Goal: Browse casually: Explore the website without a specific task or goal

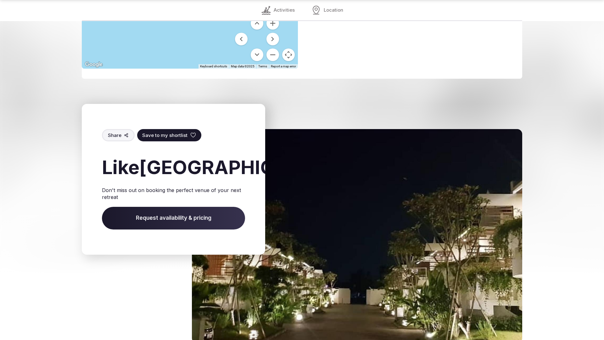
scroll to position [873, 0]
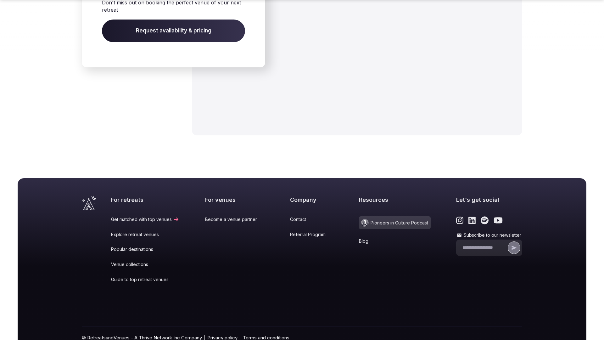
scroll to position [1035, 0]
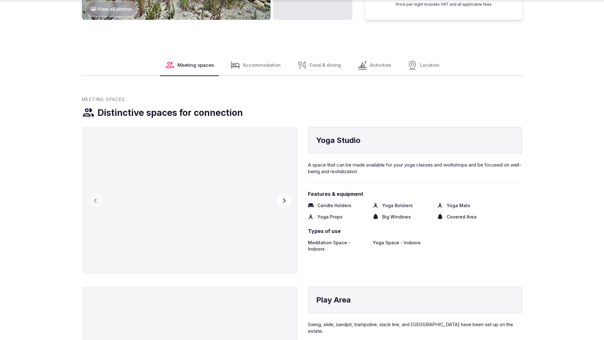
scroll to position [960, 0]
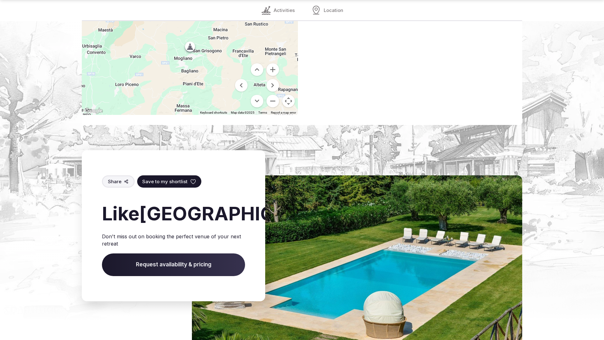
scroll to position [900, 0]
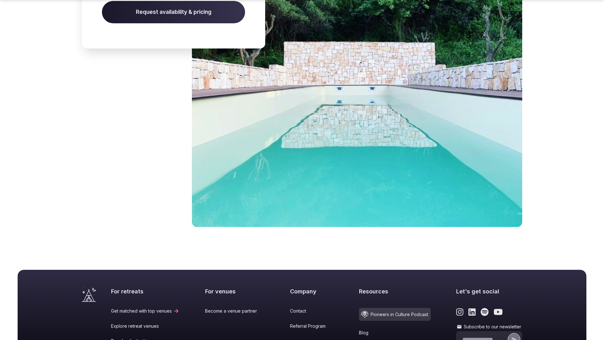
scroll to position [1062, 0]
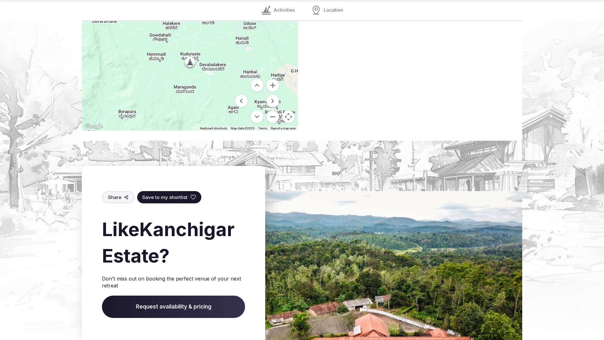
scroll to position [920, 0]
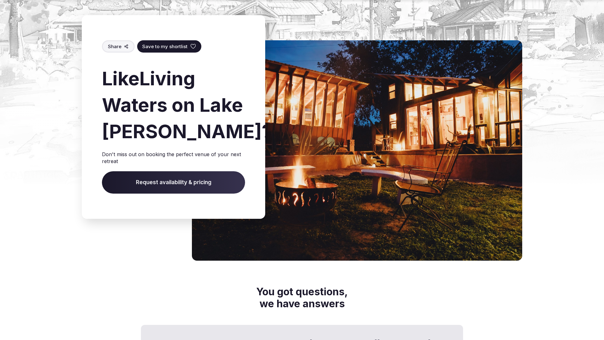
scroll to position [937, 0]
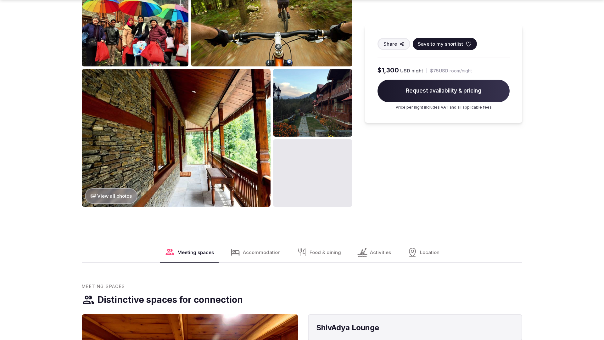
scroll to position [1265, 0]
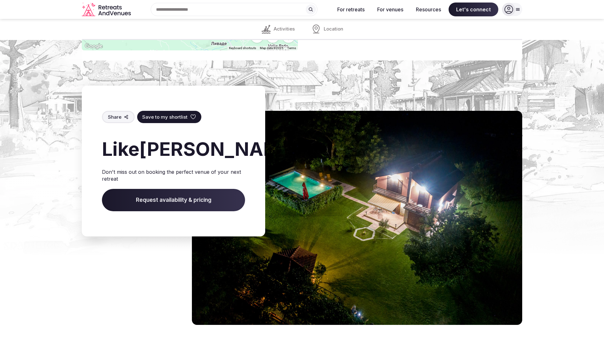
scroll to position [854, 0]
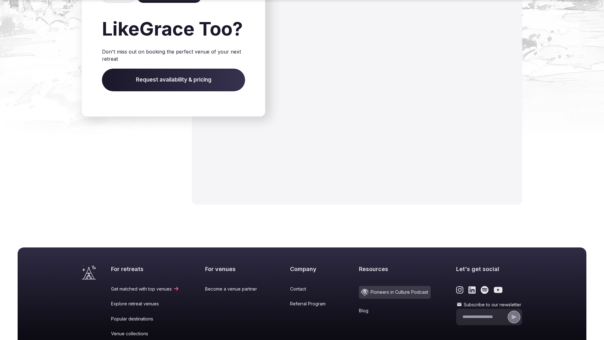
scroll to position [716, 0]
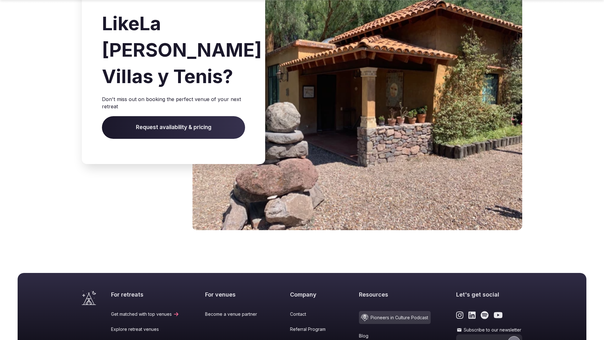
scroll to position [1065, 0]
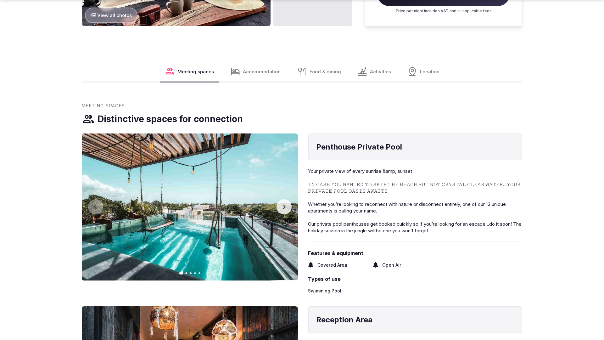
scroll to position [960, 0]
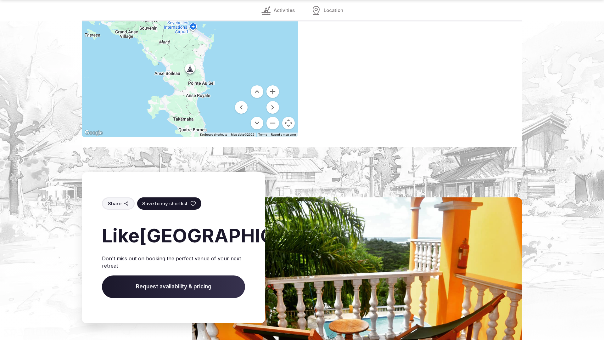
scroll to position [939, 0]
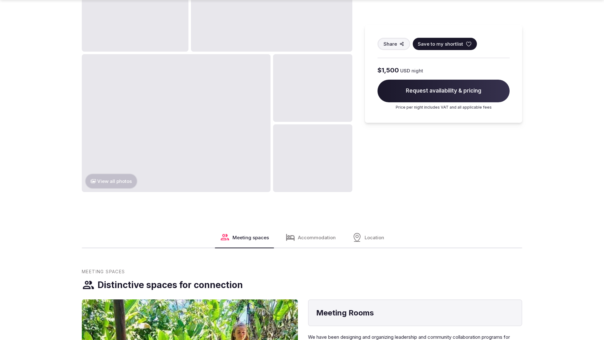
scroll to position [960, 0]
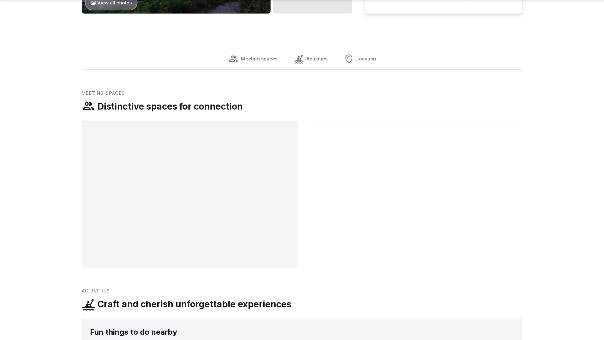
scroll to position [960, 0]
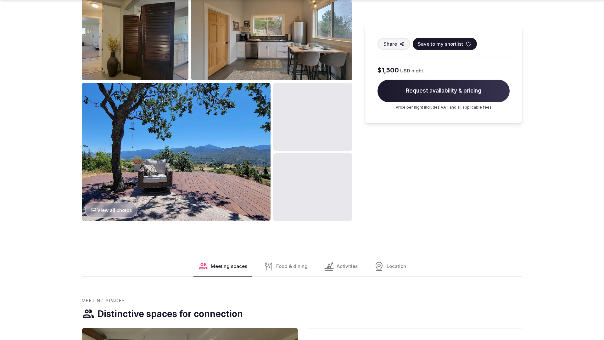
scroll to position [1265, 0]
